Goal: Complete application form

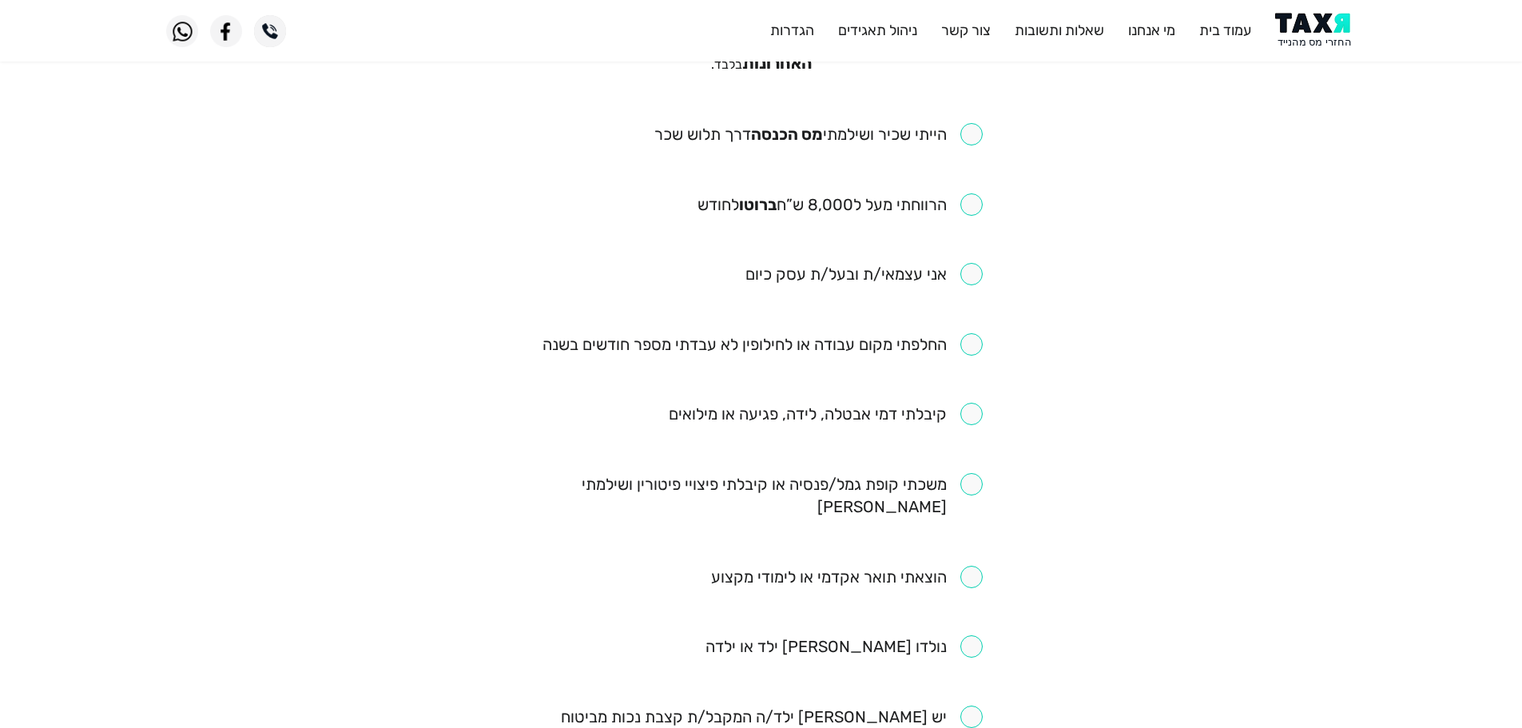
scroll to position [80, 0]
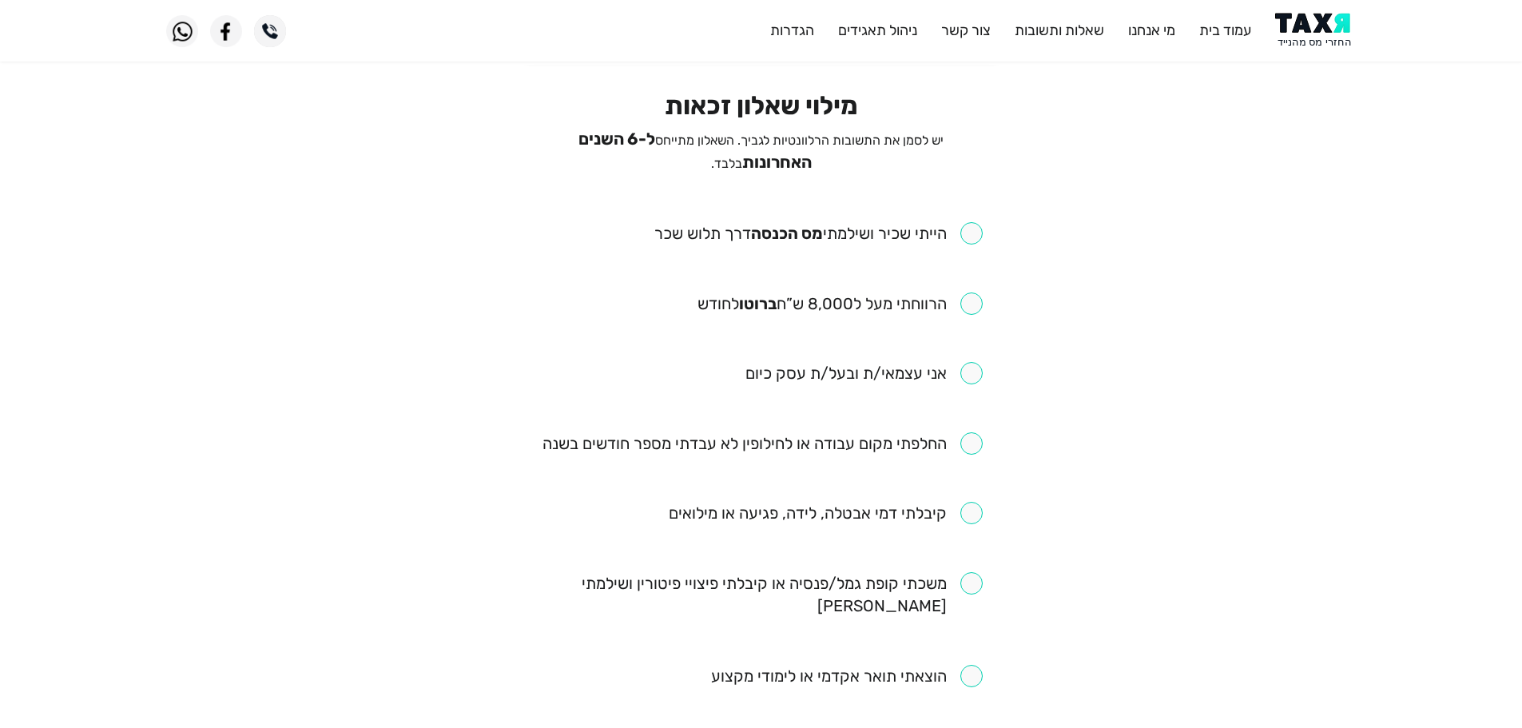
click at [970, 228] on input "checkbox" at bounding box center [818, 233] width 328 height 22
checkbox input "true"
click at [976, 293] on input "checkbox" at bounding box center [840, 303] width 285 height 22
checkbox input "true"
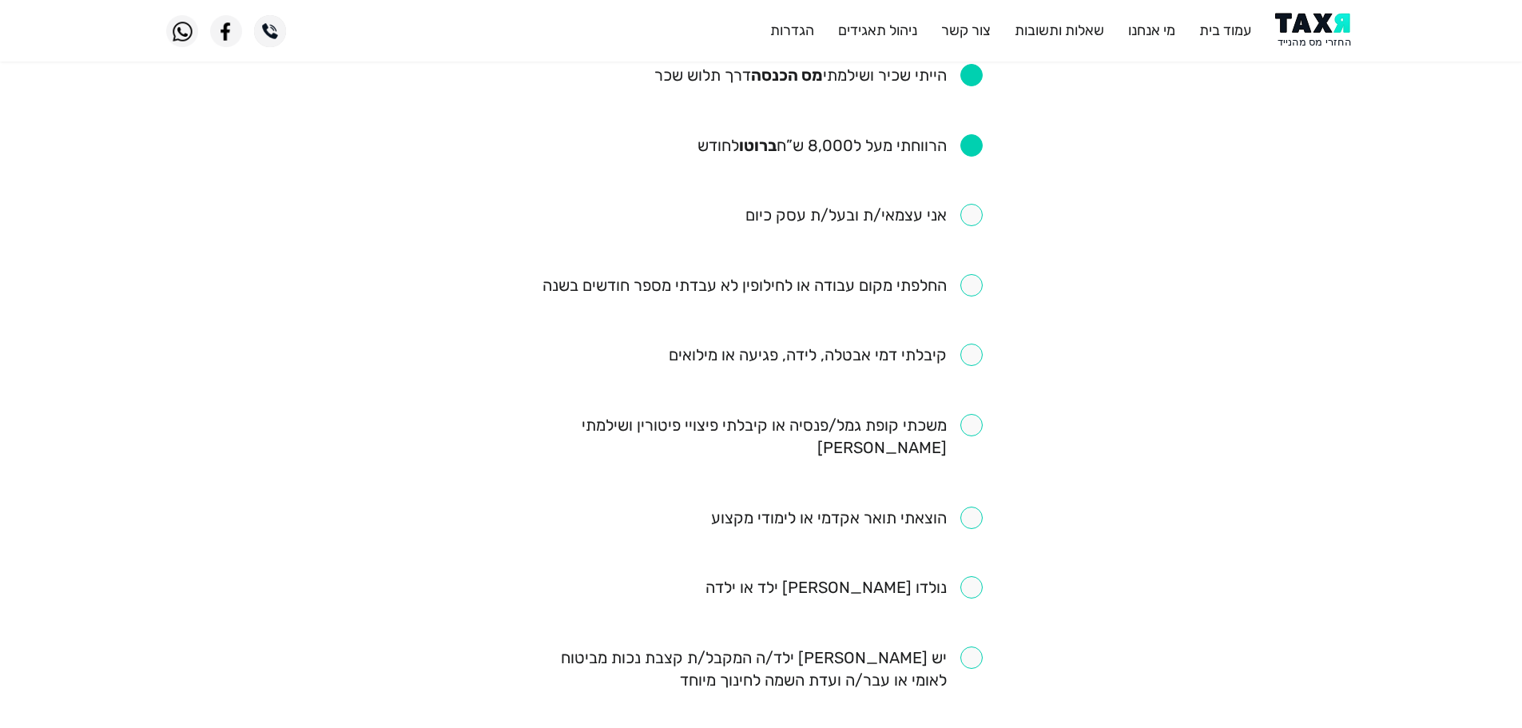
scroll to position [240, 0]
click at [973, 281] on input "checkbox" at bounding box center [763, 283] width 440 height 22
checkbox input "true"
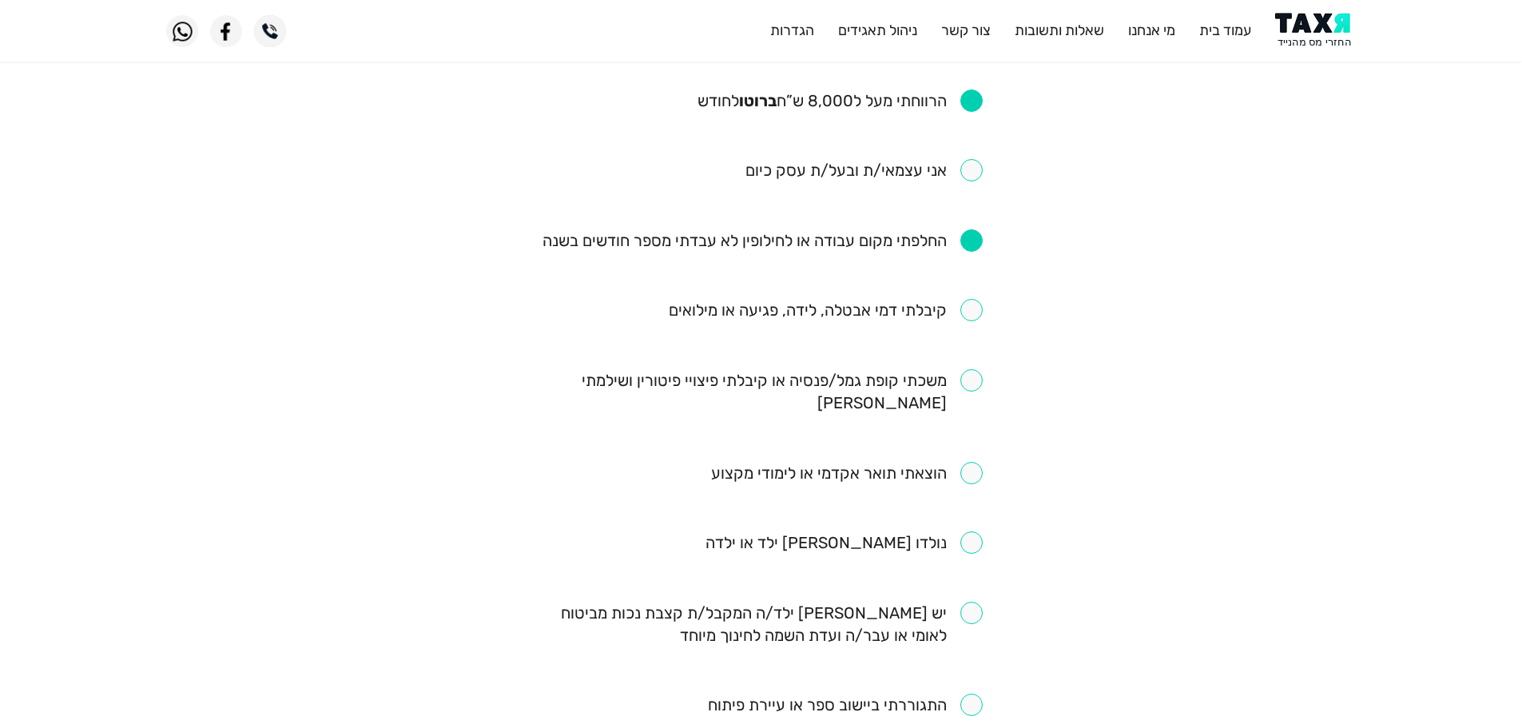
scroll to position [320, 0]
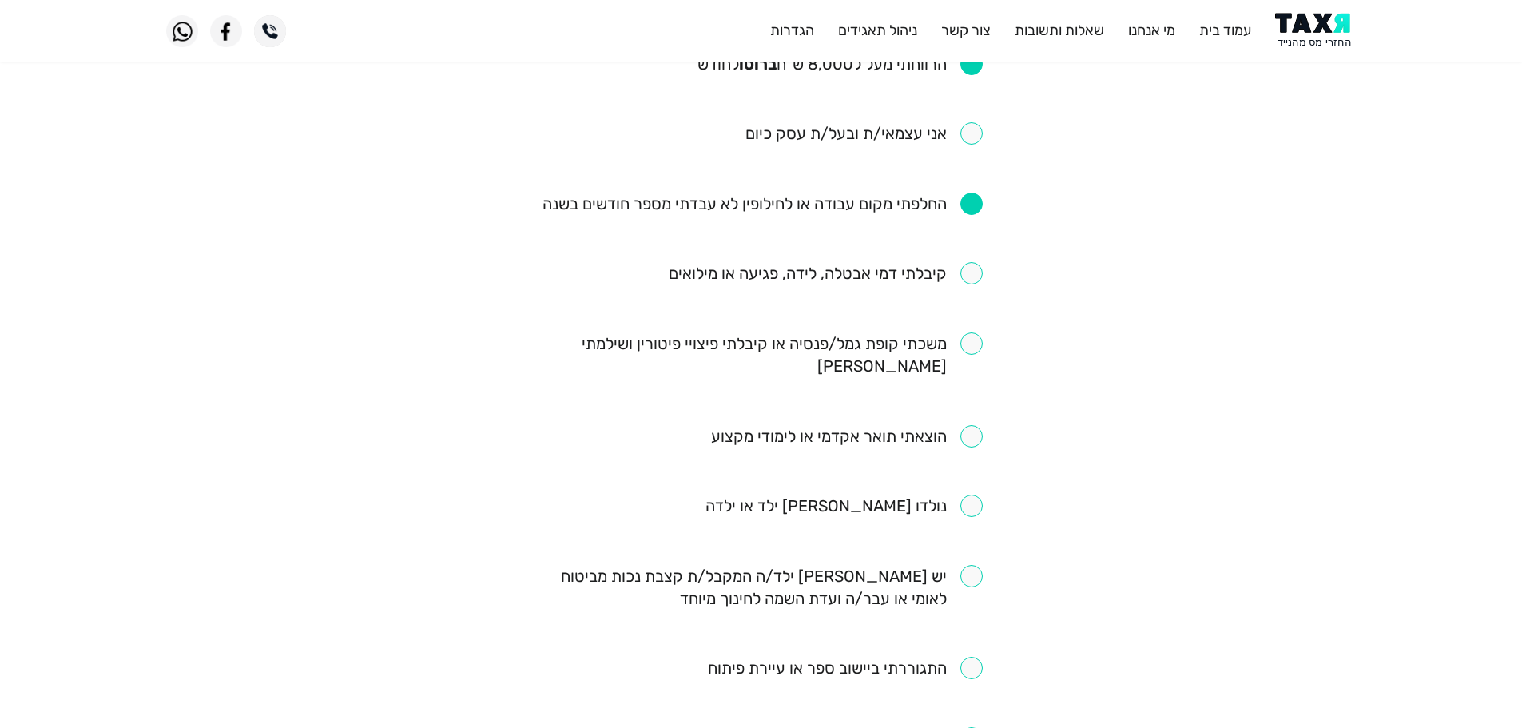
click at [981, 340] on input "checkbox" at bounding box center [761, 354] width 443 height 45
checkbox input "true"
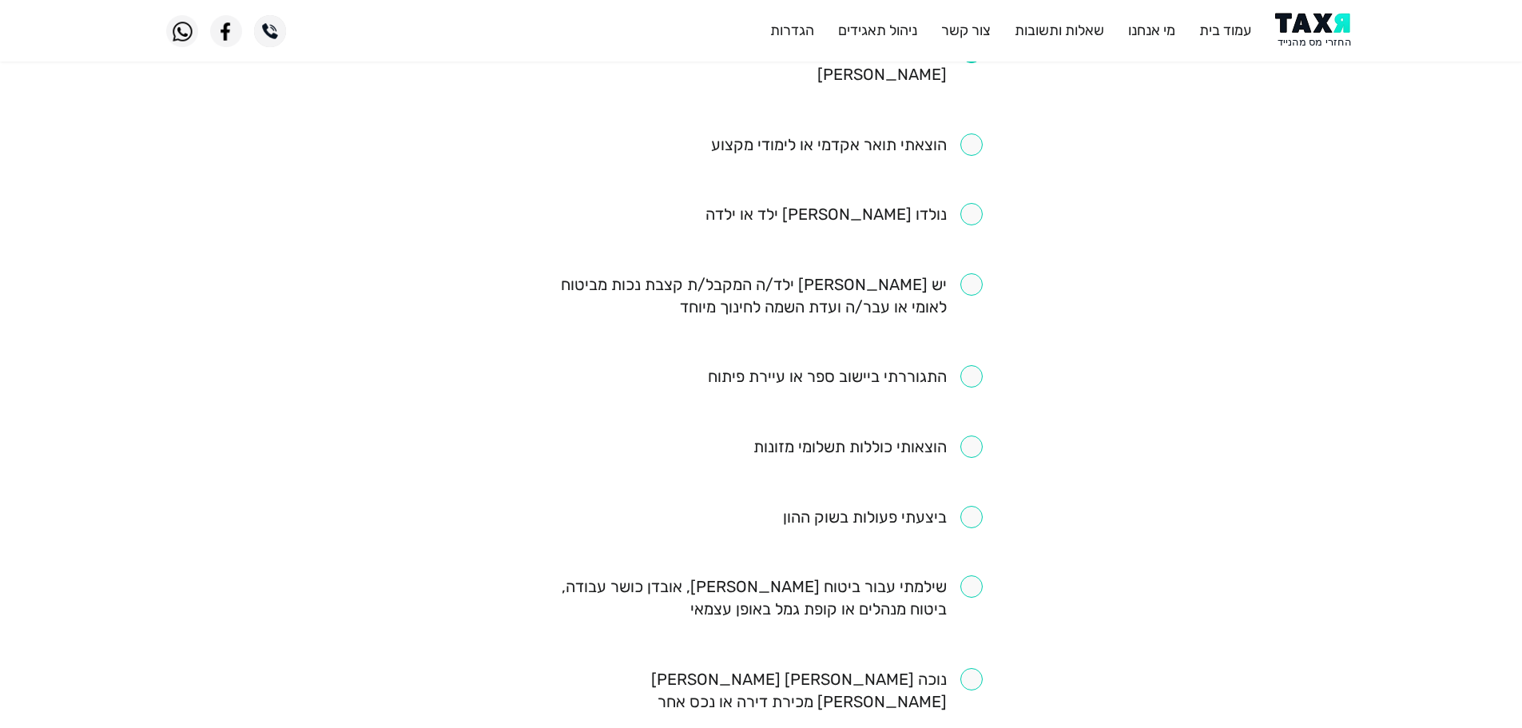
scroll to position [639, 0]
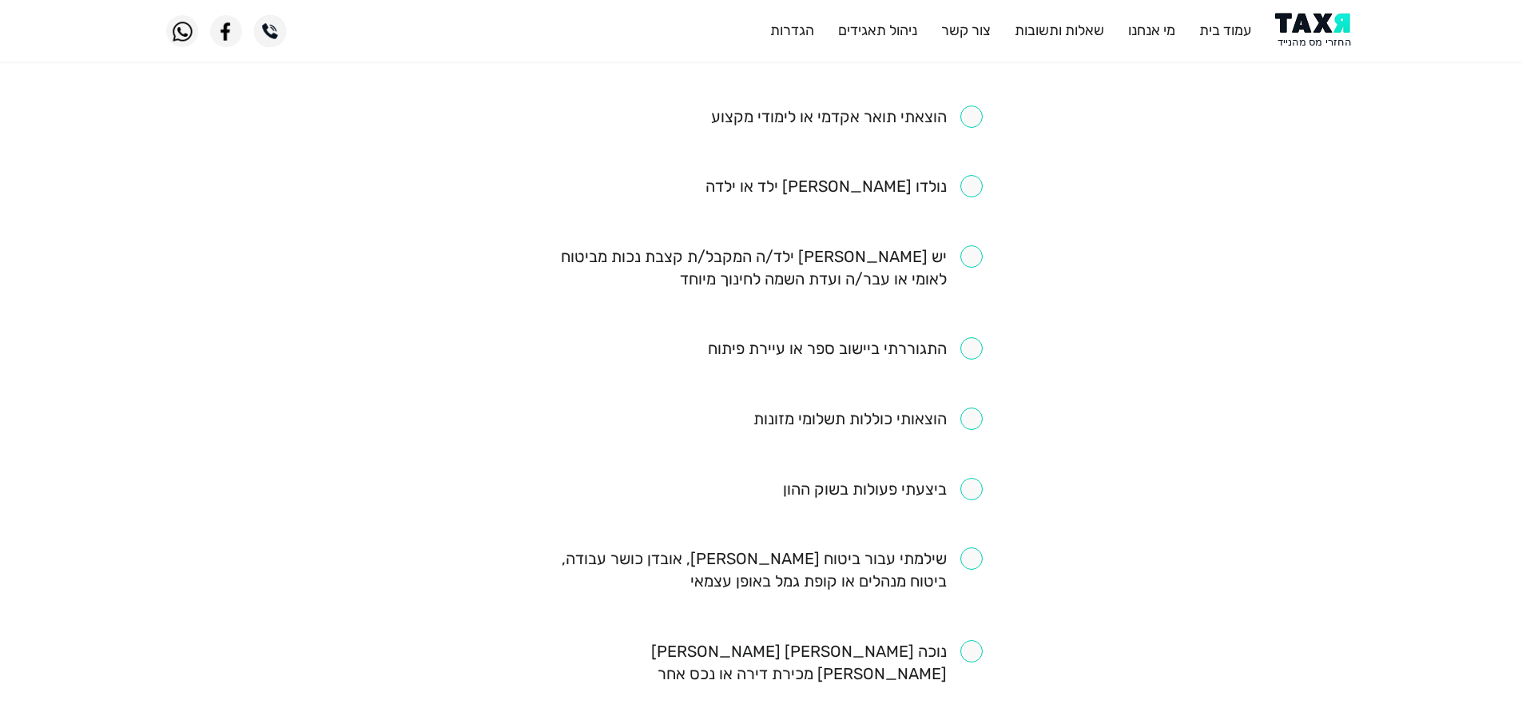
click at [976, 245] on input "checkbox" at bounding box center [761, 267] width 443 height 45
checkbox input "true"
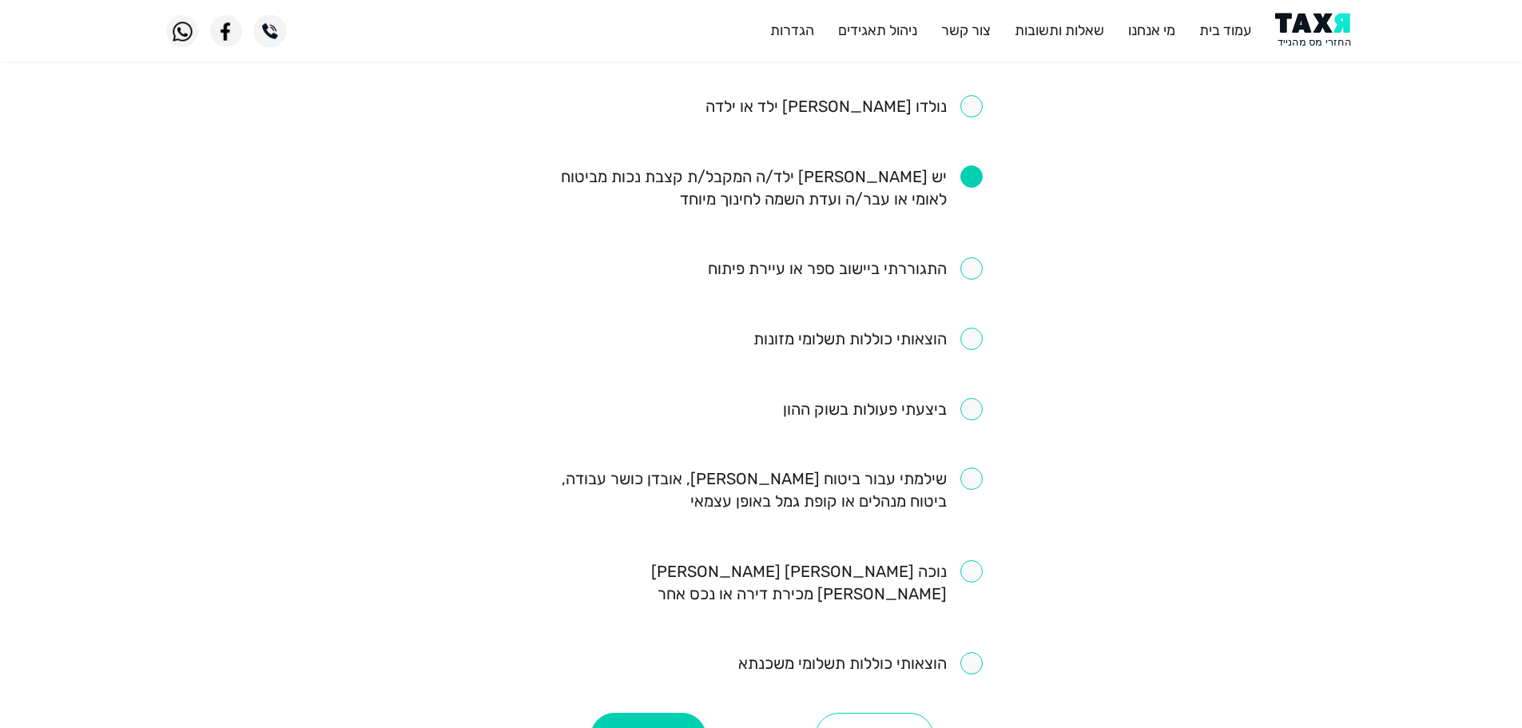
scroll to position [799, 0]
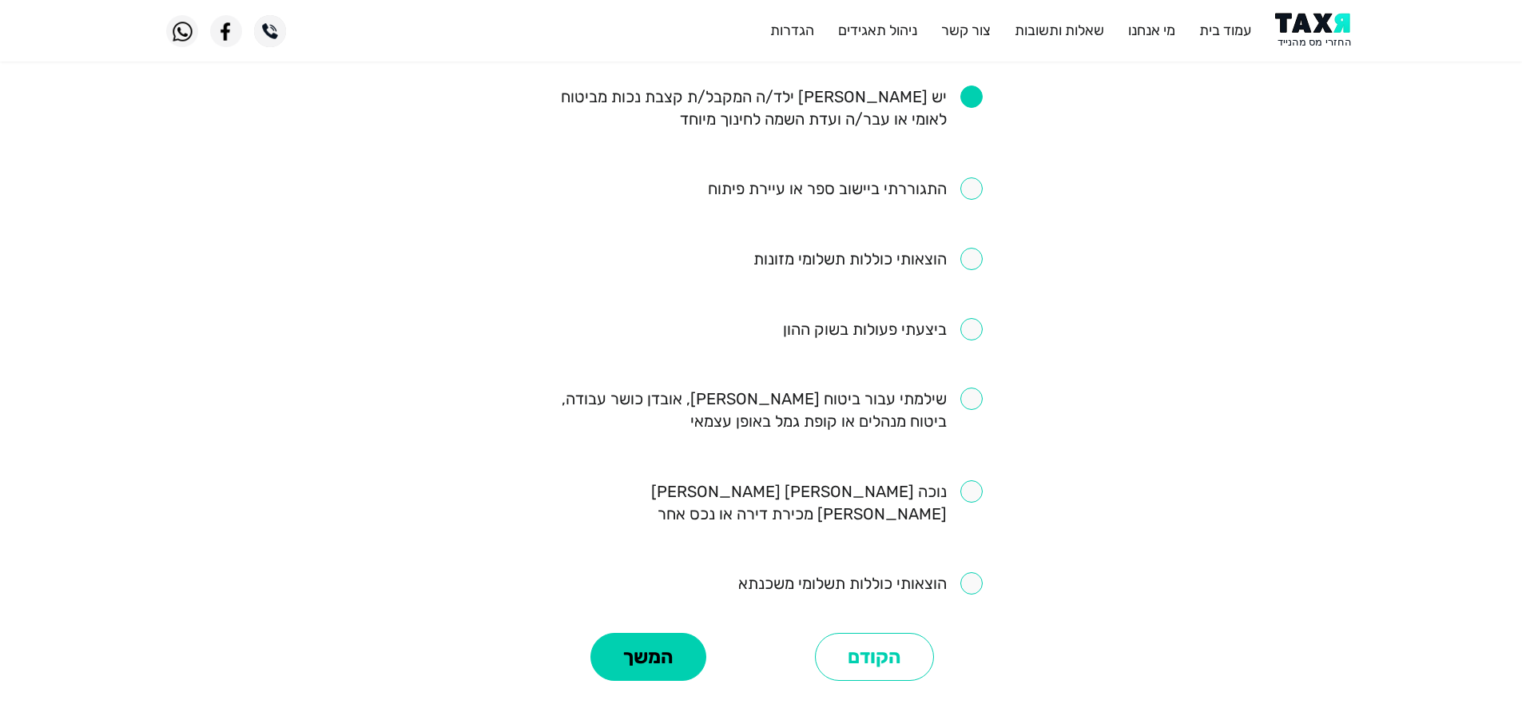
click at [974, 388] on input "checkbox" at bounding box center [761, 410] width 443 height 45
click at [972, 388] on input "checkbox" at bounding box center [761, 410] width 443 height 45
checkbox input "false"
click at [645, 633] on button "המשך" at bounding box center [648, 657] width 116 height 48
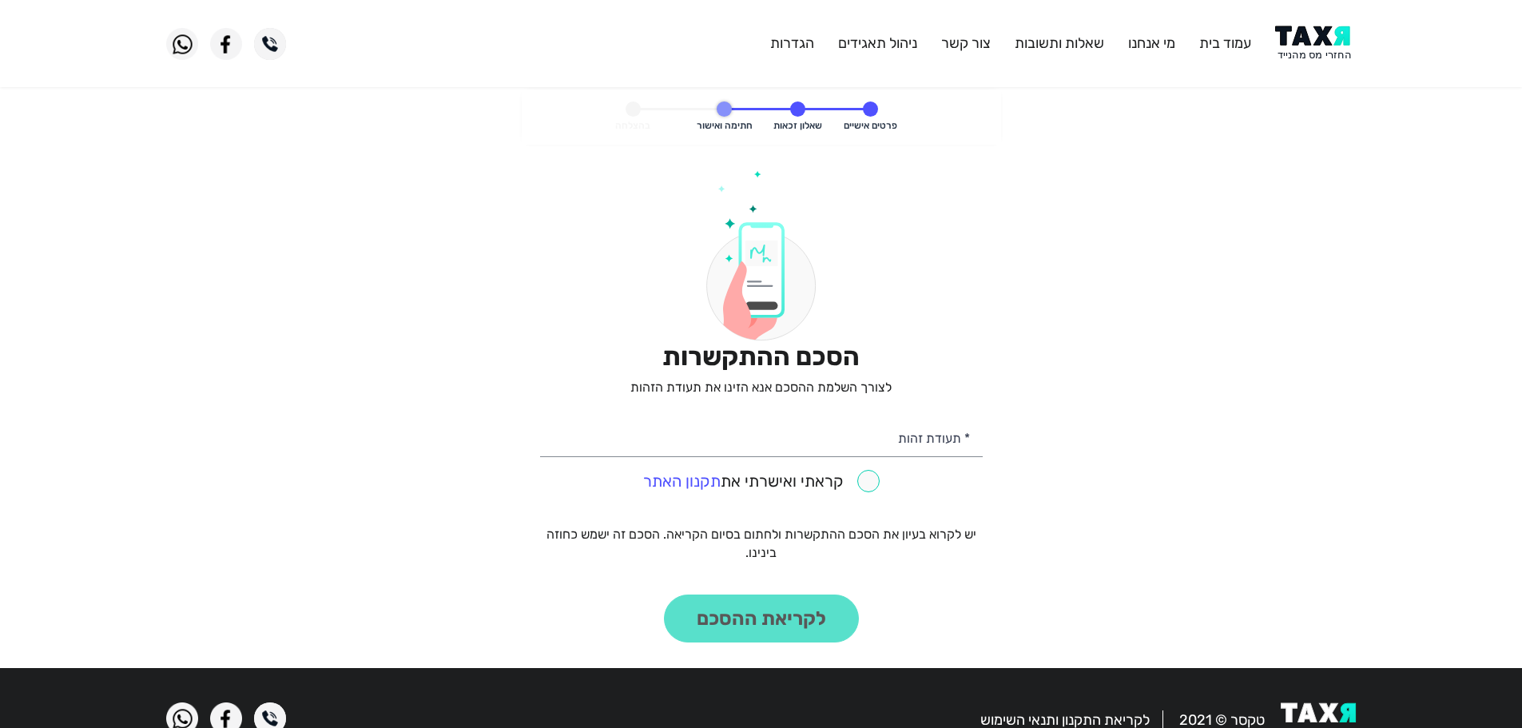
click at [1331, 42] on img at bounding box center [1315, 44] width 81 height 36
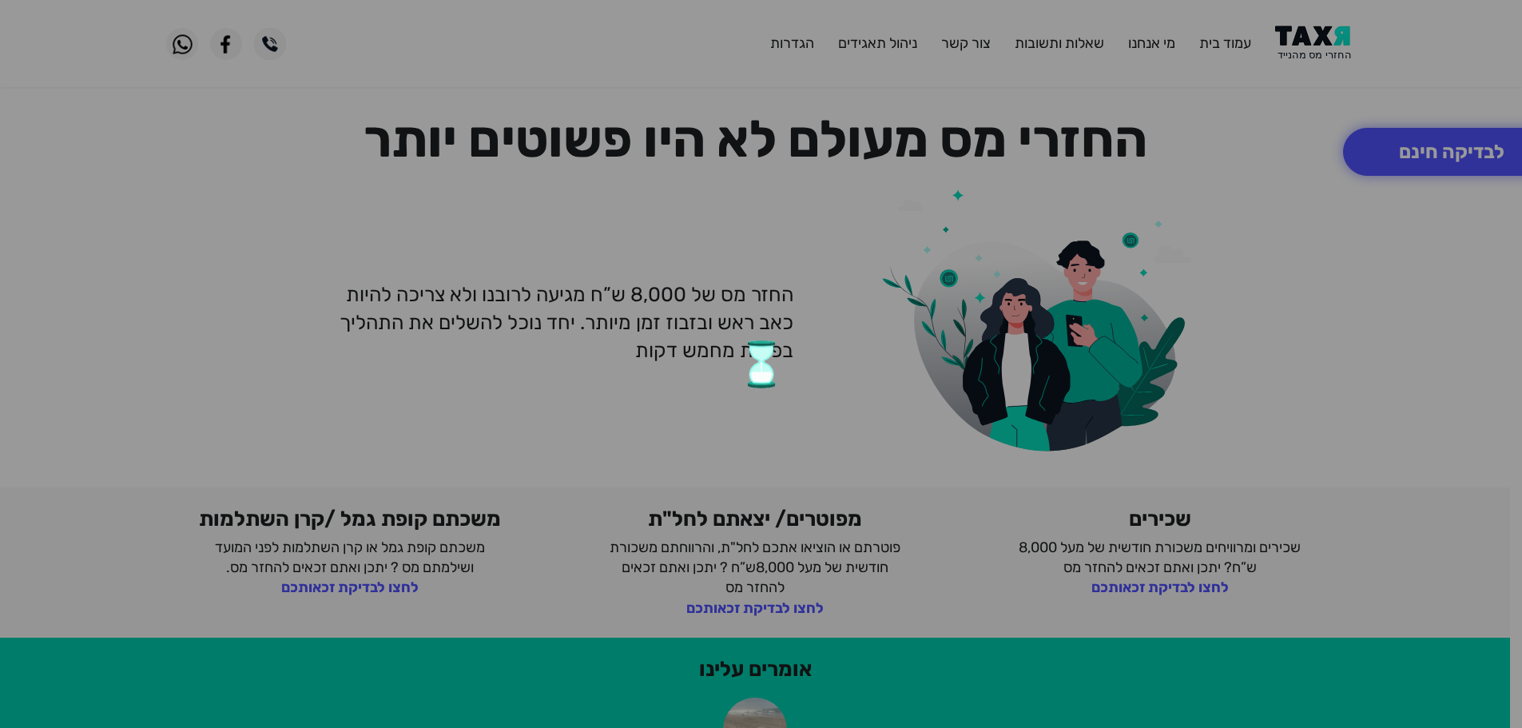
click at [1308, 54] on div at bounding box center [761, 364] width 1522 height 728
